Goal: Navigation & Orientation: Find specific page/section

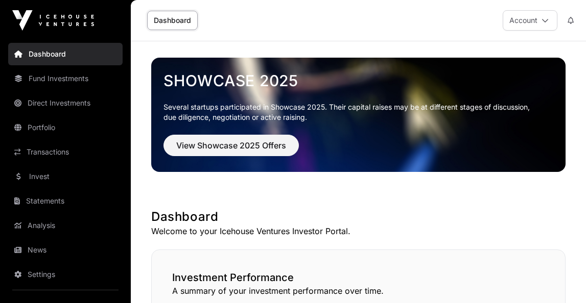
click at [179, 21] on link "Dashboard" at bounding box center [172, 20] width 51 height 19
click at [172, 18] on link "Dashboard" at bounding box center [172, 20] width 51 height 19
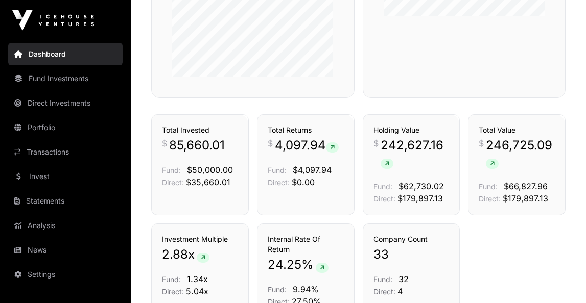
scroll to position [640, 0]
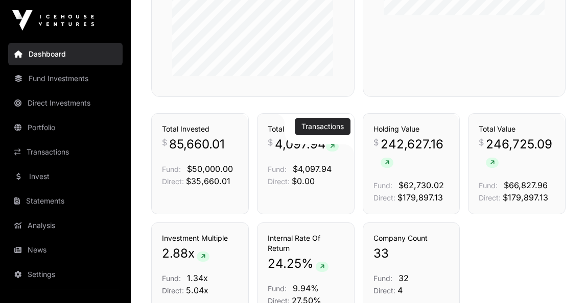
click at [320, 128] on link "Transactions" at bounding box center [322, 127] width 42 height 10
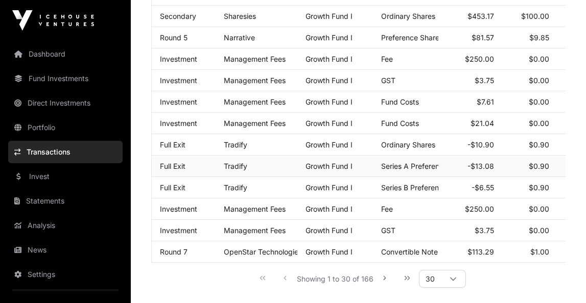
scroll to position [633, 0]
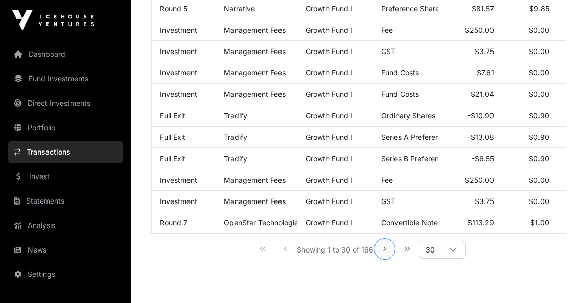
click at [385, 251] on icon "Next Page" at bounding box center [384, 249] width 3 height 4
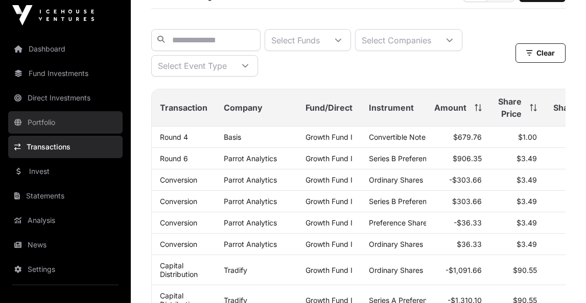
scroll to position [4, 0]
click at [44, 120] on link "Portfolio" at bounding box center [65, 123] width 114 height 22
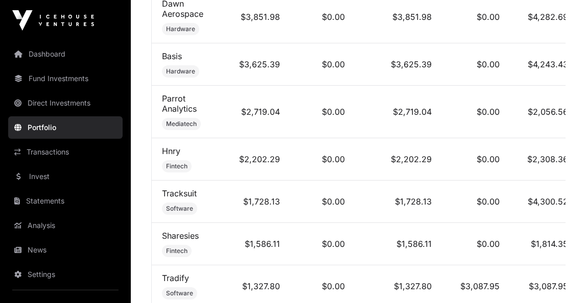
scroll to position [803, 0]
